Goal: Use online tool/utility: Utilize a website feature to perform a specific function

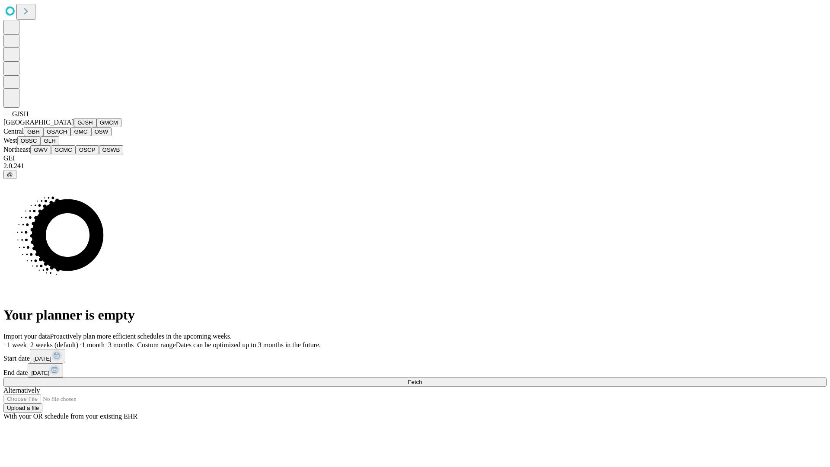
click at [74, 127] on button "GJSH" at bounding box center [85, 122] width 22 height 9
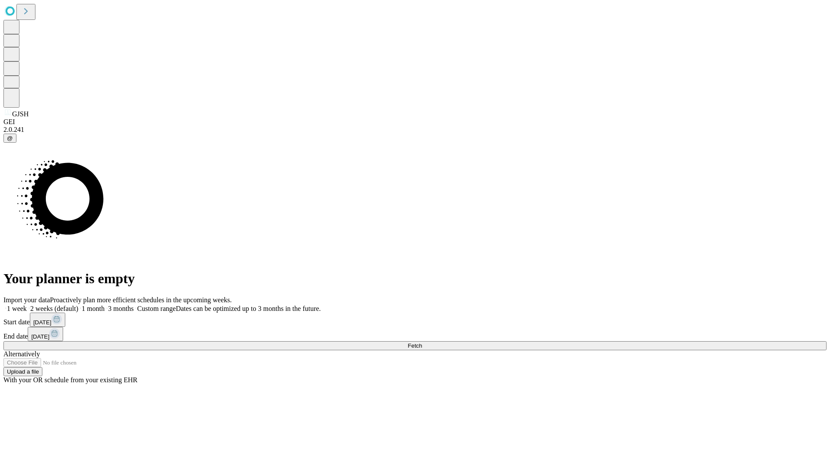
click at [27, 305] on label "1 week" at bounding box center [14, 308] width 23 height 7
click at [422, 342] on span "Fetch" at bounding box center [415, 345] width 14 height 6
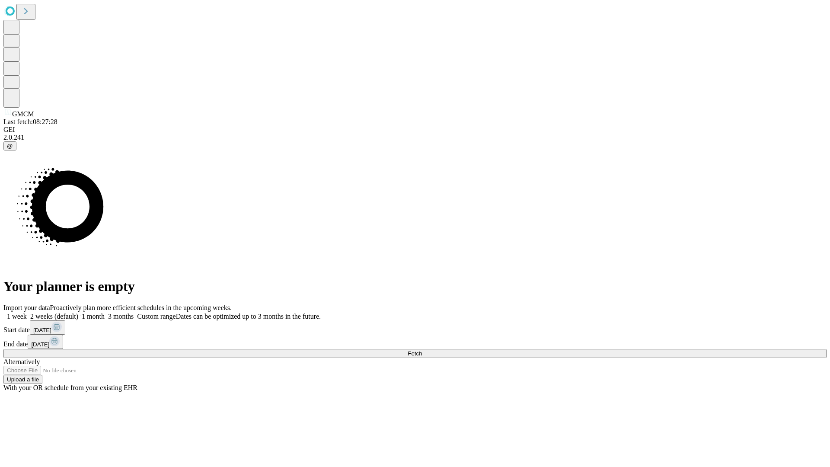
click at [422, 350] on span "Fetch" at bounding box center [415, 353] width 14 height 6
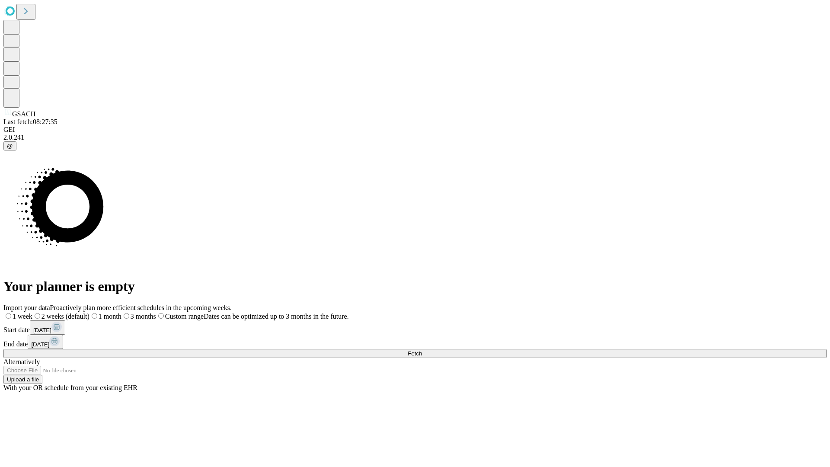
click at [32, 312] on label "1 week" at bounding box center [17, 315] width 29 height 7
click at [422, 350] on span "Fetch" at bounding box center [415, 353] width 14 height 6
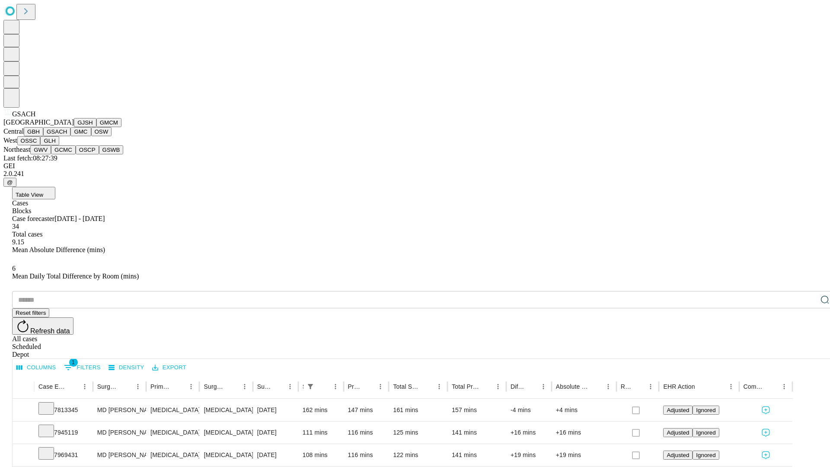
click at [70, 136] on button "GMC" at bounding box center [80, 131] width 20 height 9
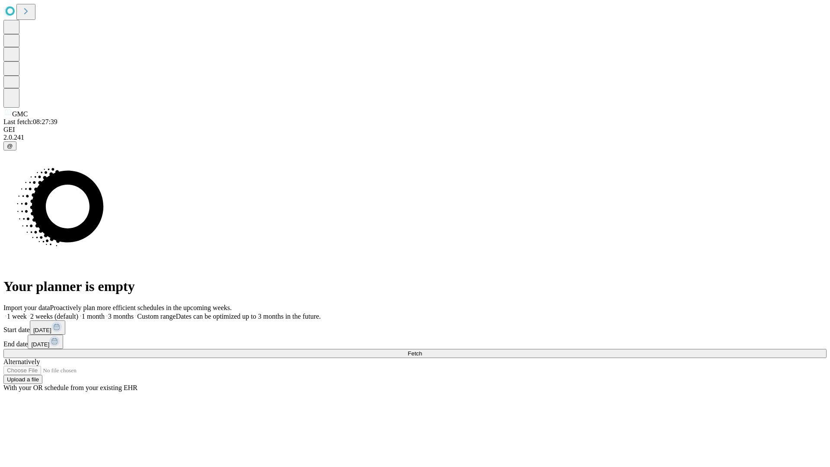
click at [422, 350] on span "Fetch" at bounding box center [415, 353] width 14 height 6
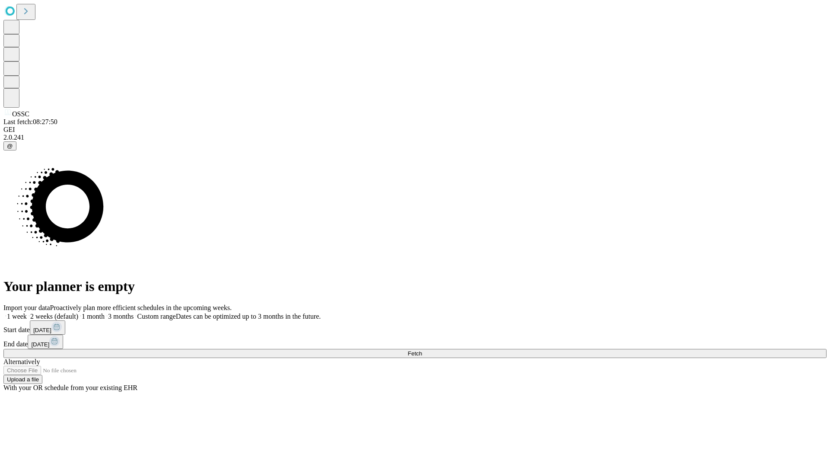
click at [27, 312] on label "1 week" at bounding box center [14, 315] width 23 height 7
click at [422, 350] on span "Fetch" at bounding box center [415, 353] width 14 height 6
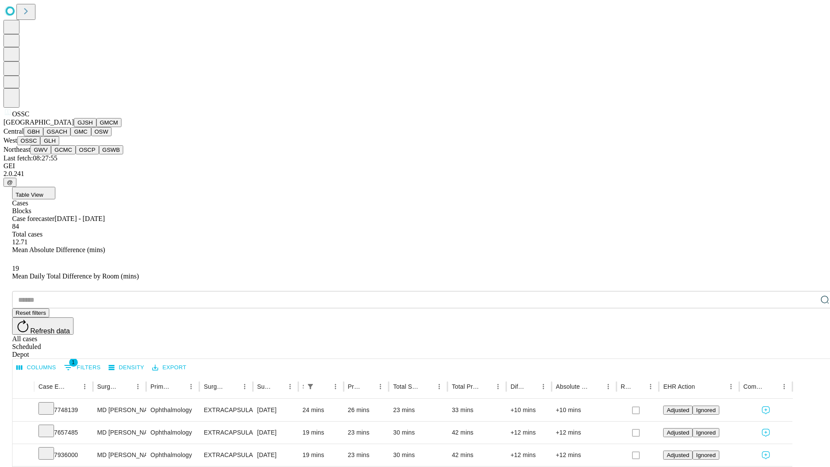
click at [59, 145] on button "GLH" at bounding box center [49, 140] width 19 height 9
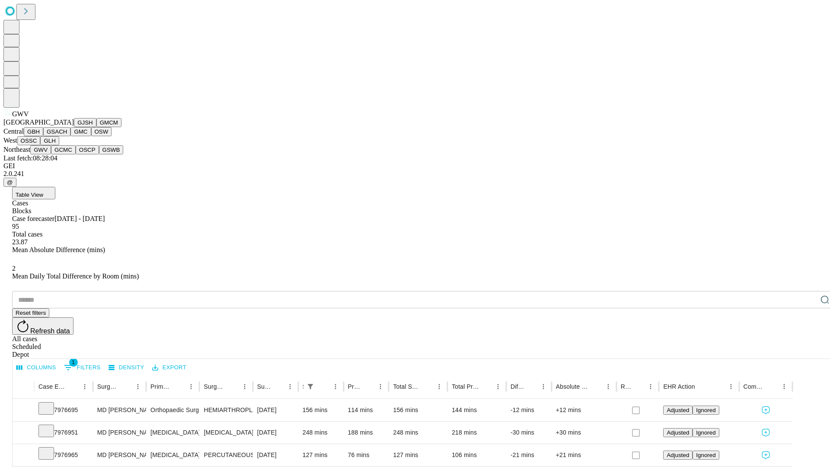
click at [67, 154] on button "GCMC" at bounding box center [63, 149] width 25 height 9
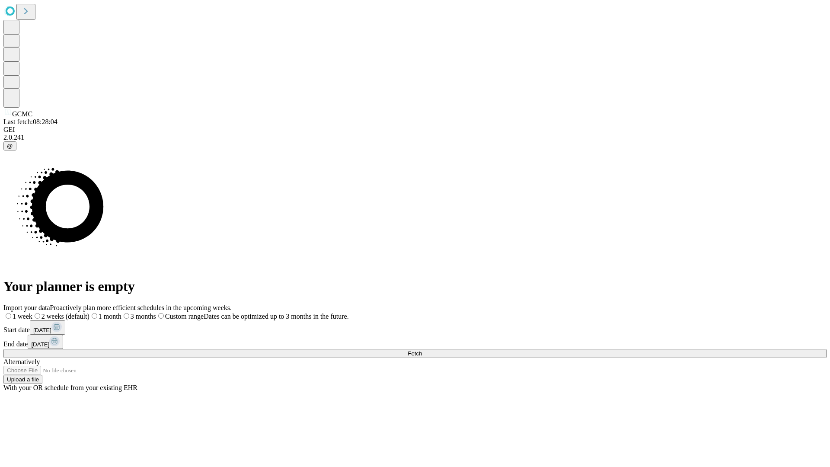
click at [422, 350] on span "Fetch" at bounding box center [415, 353] width 14 height 6
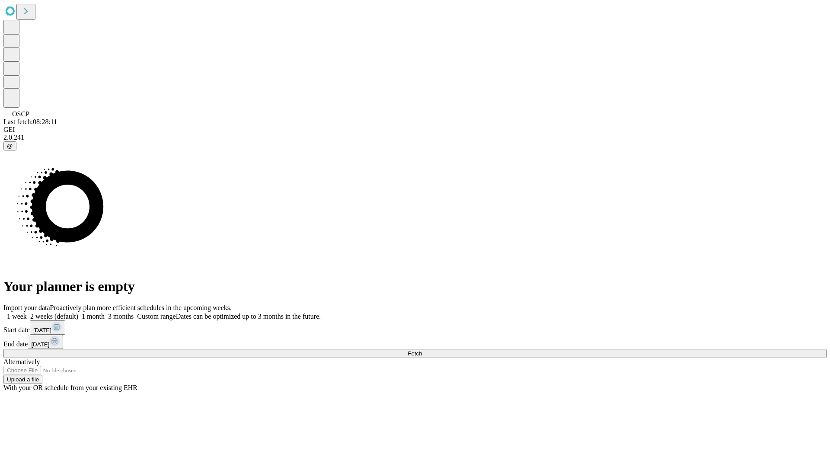
click at [27, 312] on label "1 week" at bounding box center [14, 315] width 23 height 7
click at [422, 350] on span "Fetch" at bounding box center [415, 353] width 14 height 6
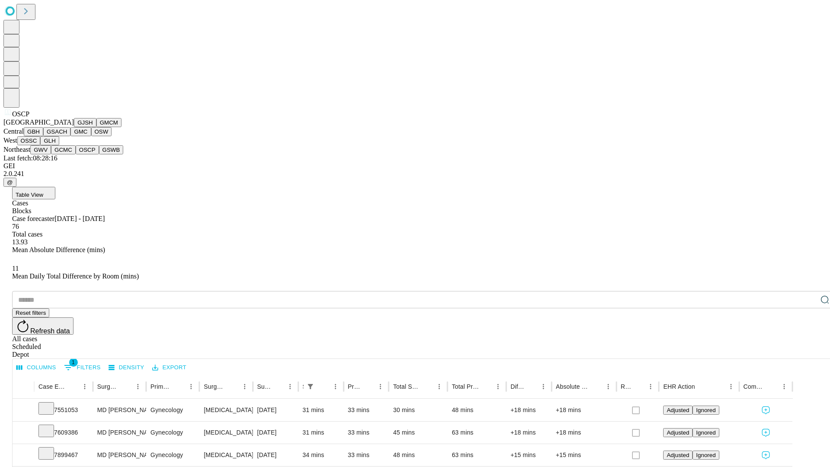
click at [99, 154] on button "GSWB" at bounding box center [111, 149] width 25 height 9
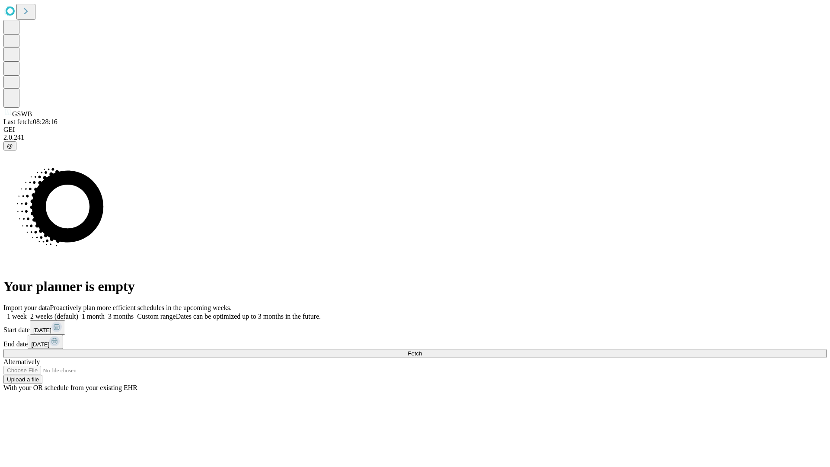
click at [422, 350] on span "Fetch" at bounding box center [415, 353] width 14 height 6
